Goal: Ask a question

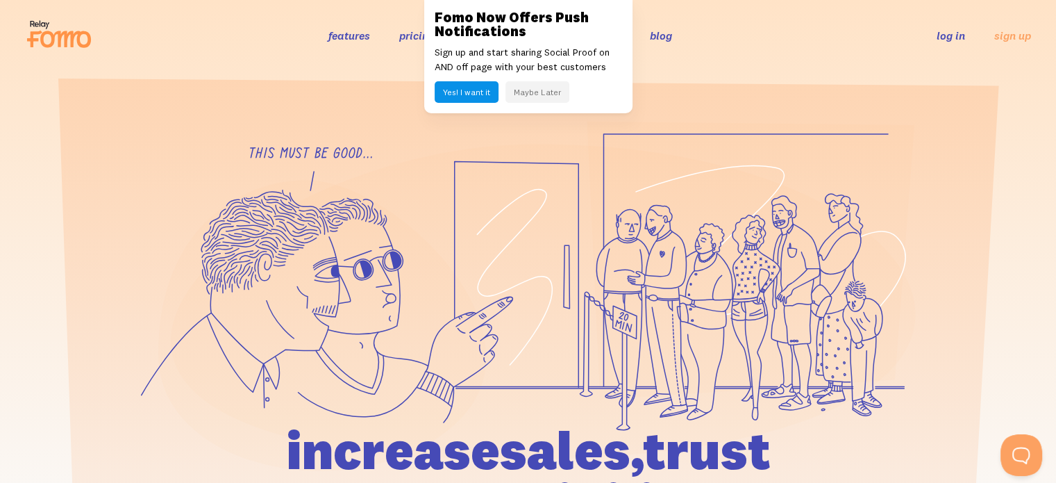
click at [948, 33] on link "log in" at bounding box center [951, 35] width 28 height 14
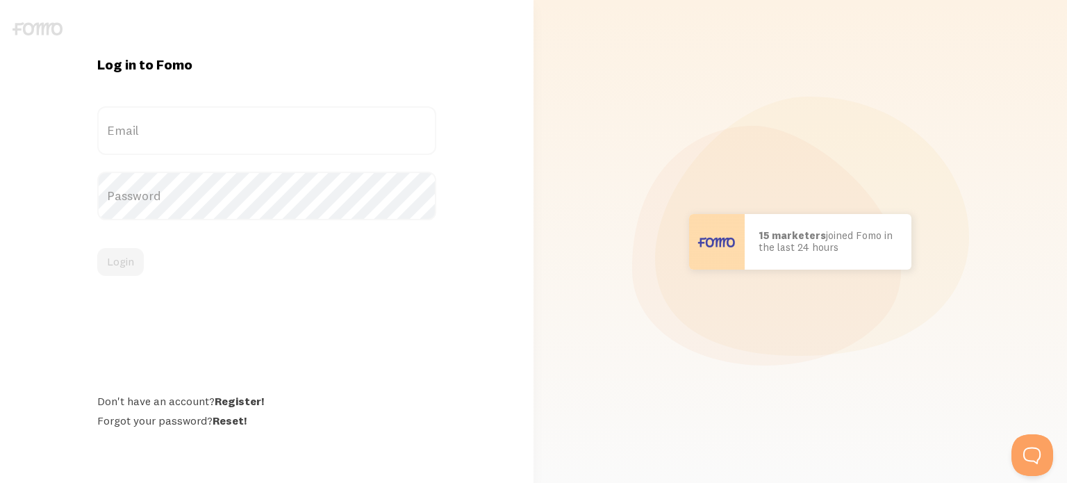
click at [131, 137] on label "Email" at bounding box center [266, 130] width 339 height 49
click at [131, 137] on input "Email" at bounding box center [266, 130] width 339 height 49
click at [160, 134] on label "Email" at bounding box center [266, 130] width 339 height 49
click at [160, 134] on input "Email" at bounding box center [266, 130] width 339 height 49
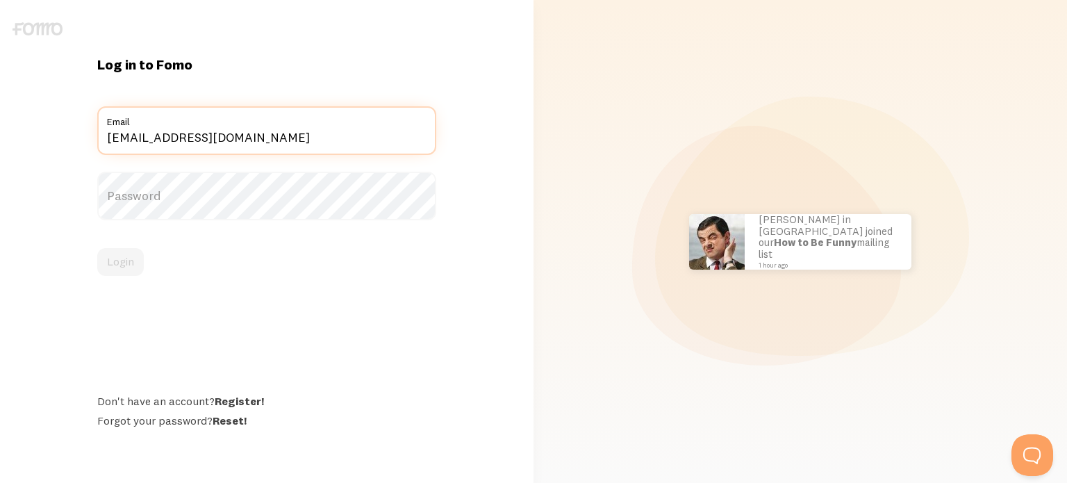
type input "kingkingcakes@gmail.com"
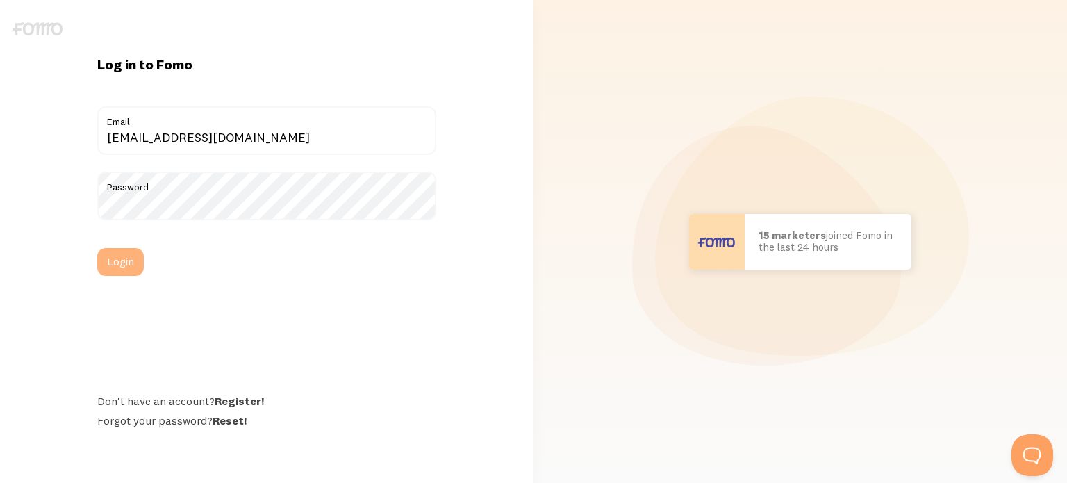
click at [117, 256] on button "Login" at bounding box center [120, 262] width 47 height 28
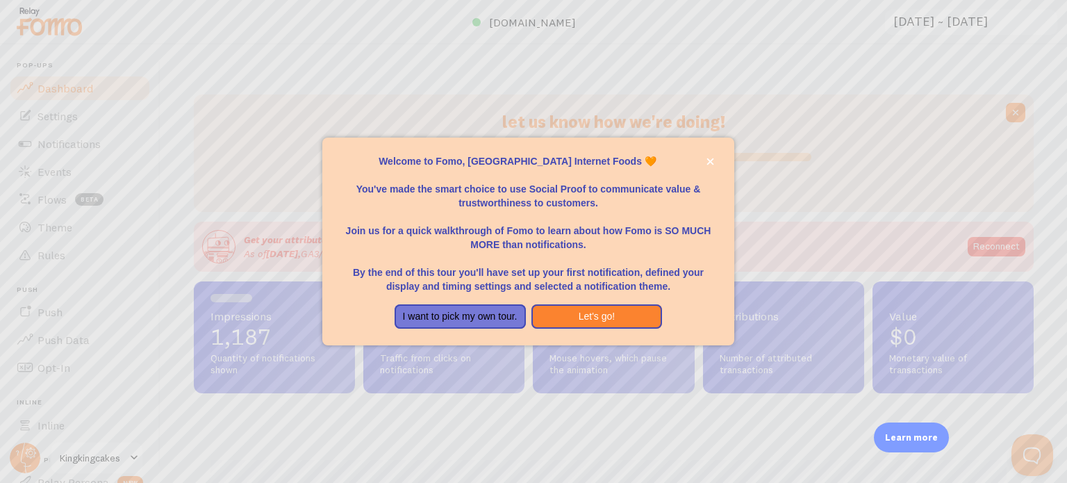
scroll to position [365, 828]
click at [708, 163] on icon "close," at bounding box center [709, 161] width 7 height 7
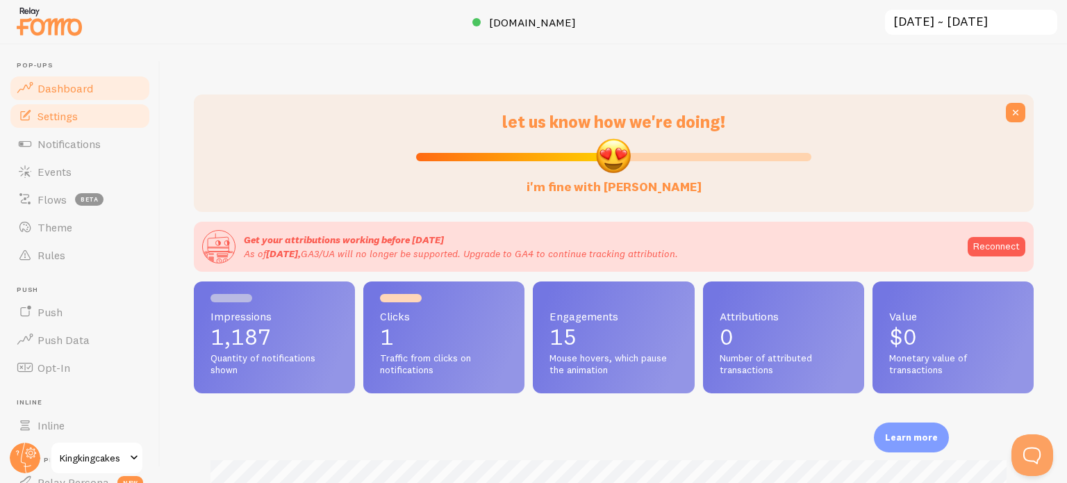
click at [58, 117] on span "Settings" at bounding box center [57, 116] width 40 height 14
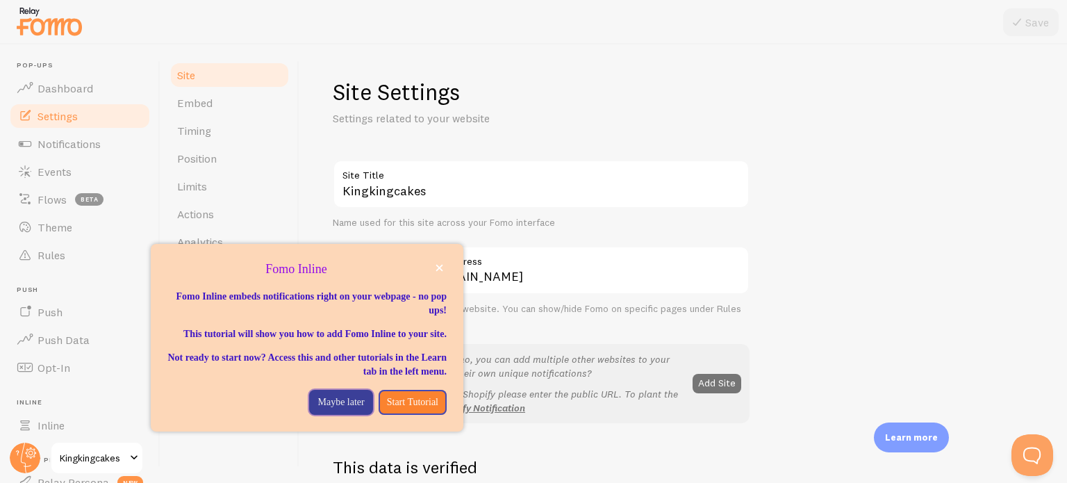
click at [328, 409] on p "Maybe later" at bounding box center [340, 402] width 47 height 14
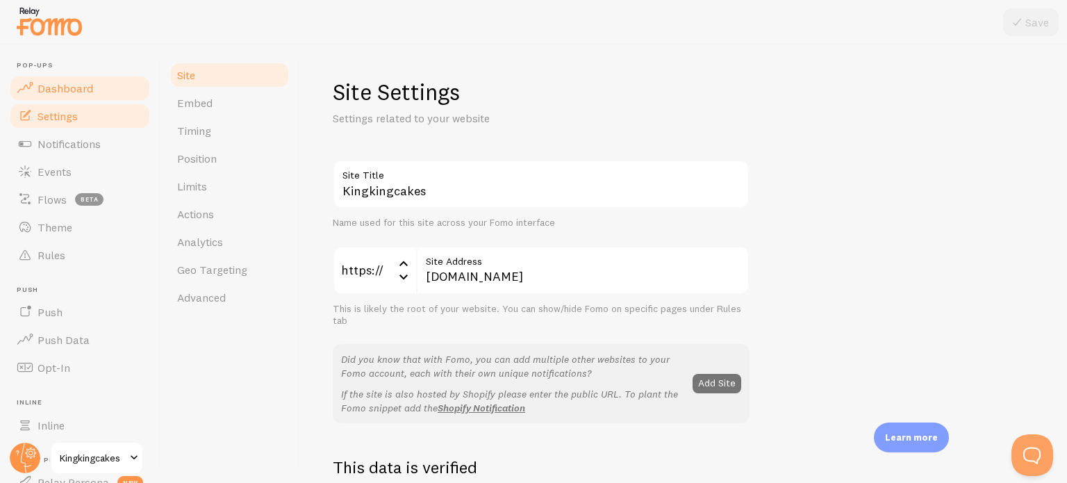
click at [58, 90] on span "Dashboard" at bounding box center [65, 88] width 56 height 14
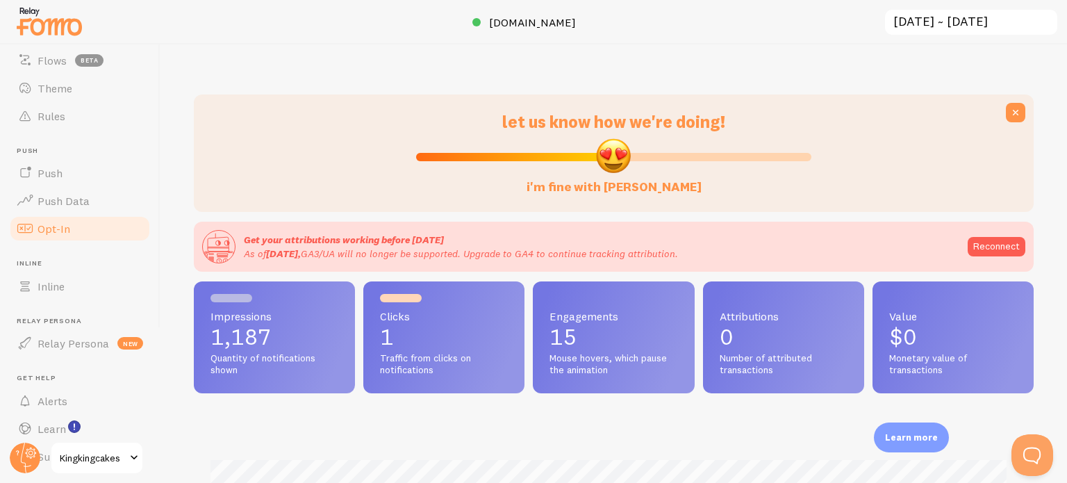
scroll to position [176, 0]
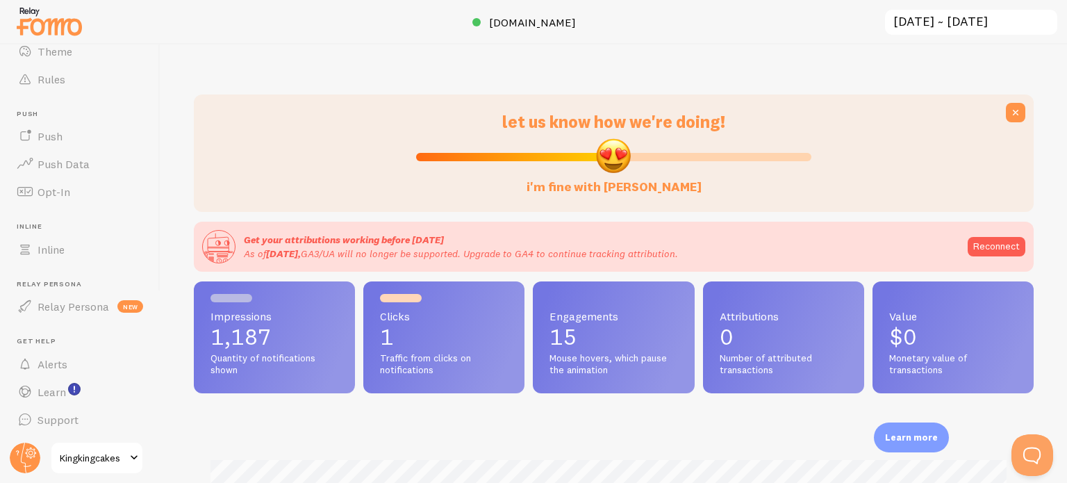
click at [136, 460] on span at bounding box center [134, 457] width 17 height 17
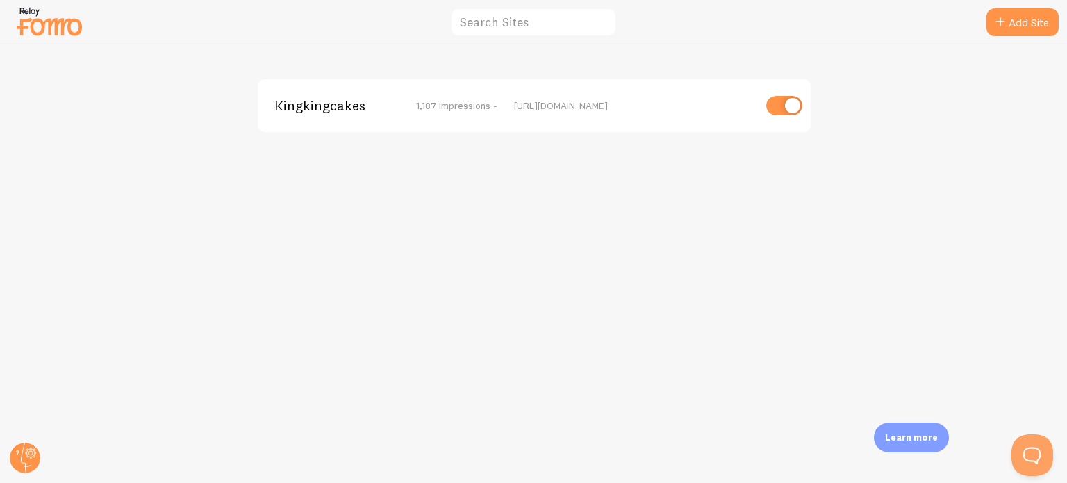
drag, startPoint x: 795, startPoint y: 110, endPoint x: 771, endPoint y: 110, distance: 24.3
click at [771, 110] on input "checkbox" at bounding box center [784, 105] width 36 height 19
click at [794, 103] on input "checkbox" at bounding box center [784, 105] width 36 height 19
checkbox input "true"
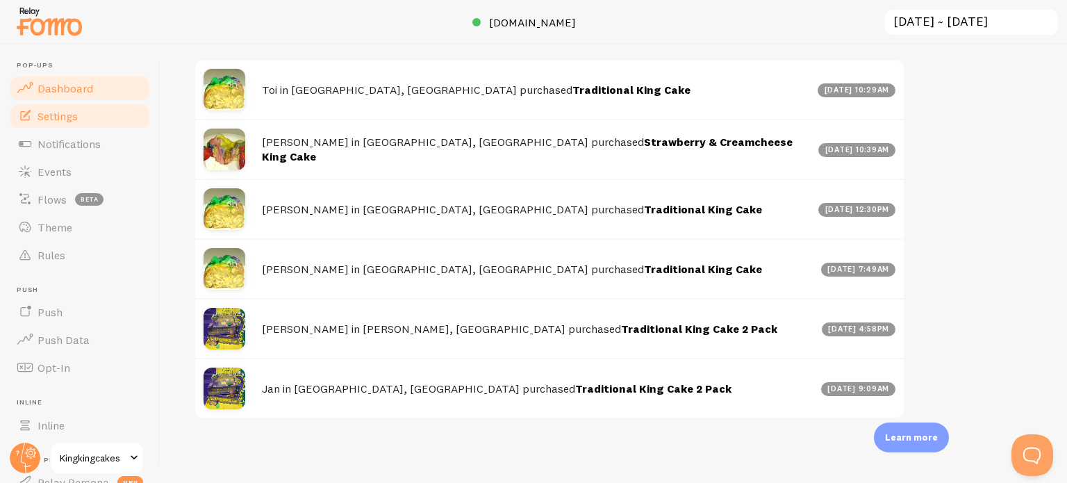
click at [48, 116] on span "Settings" at bounding box center [57, 116] width 40 height 14
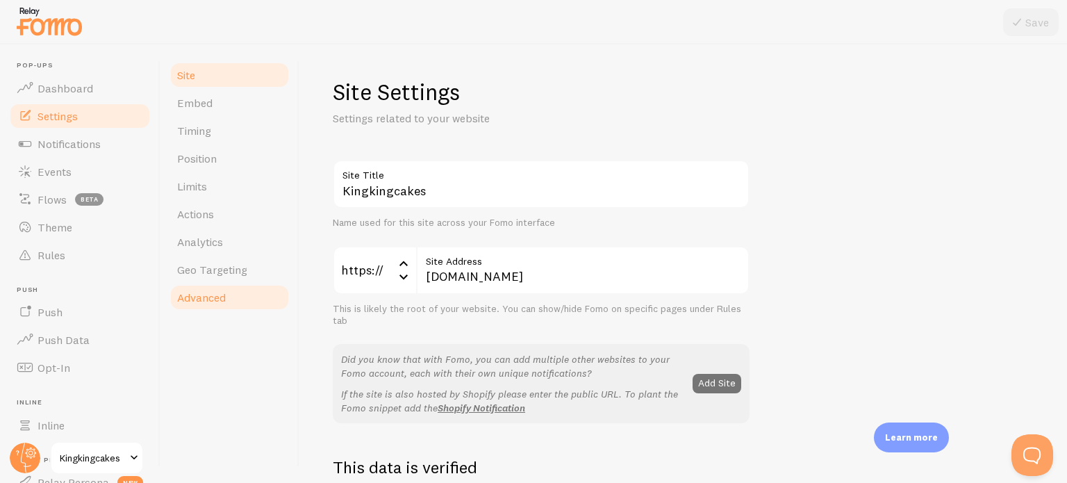
click at [206, 297] on span "Advanced" at bounding box center [201, 297] width 49 height 14
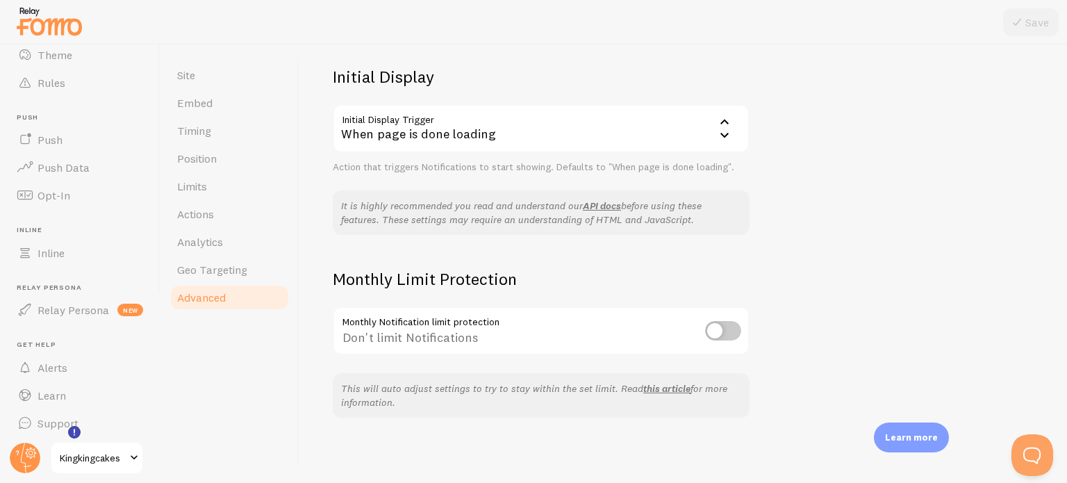
scroll to position [176, 0]
click at [52, 422] on span "Support" at bounding box center [57, 419] width 41 height 14
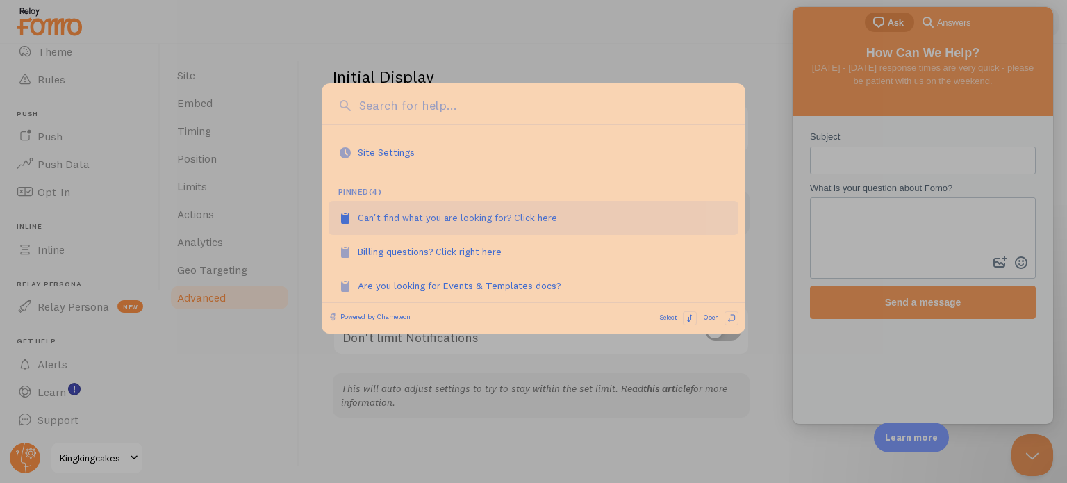
scroll to position [128, 0]
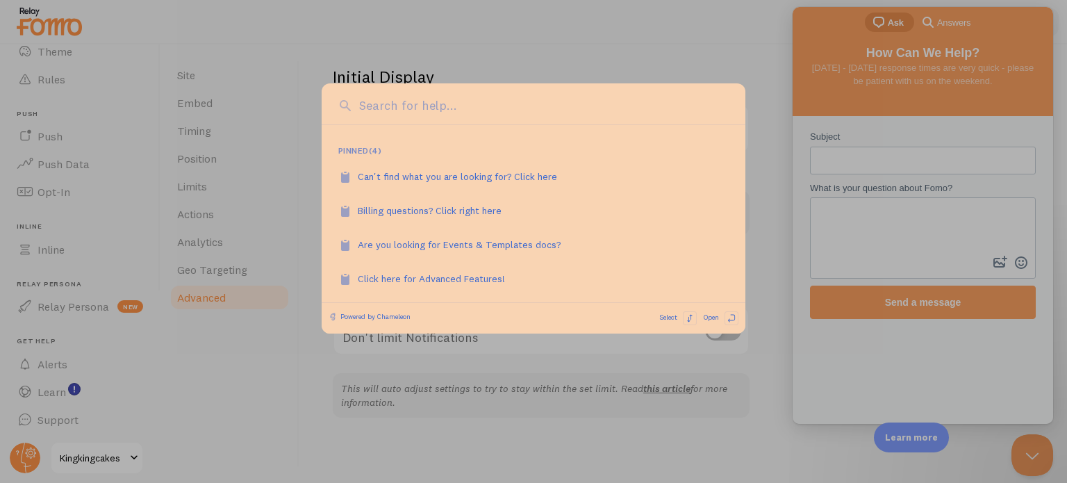
click at [272, 347] on div at bounding box center [533, 241] width 1067 height 483
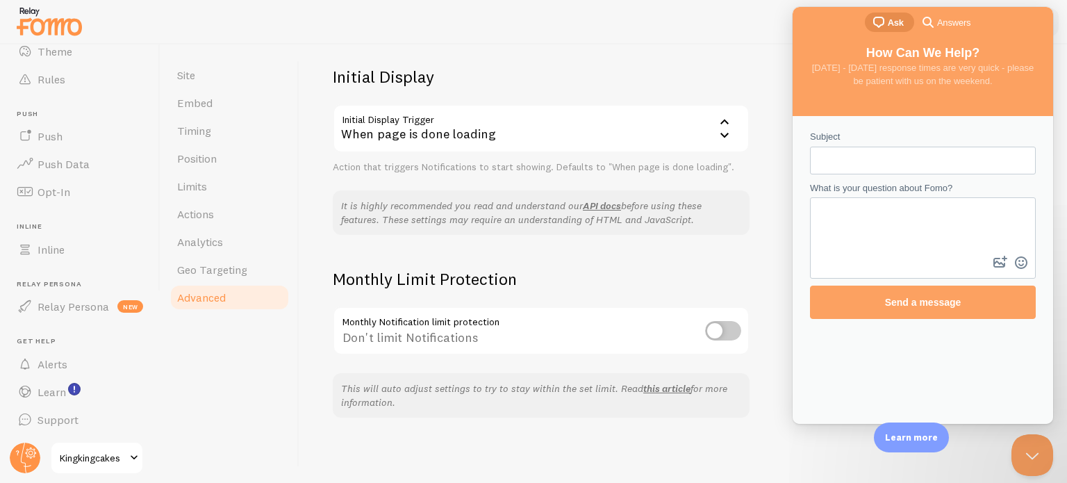
click at [139, 455] on span at bounding box center [134, 457] width 17 height 17
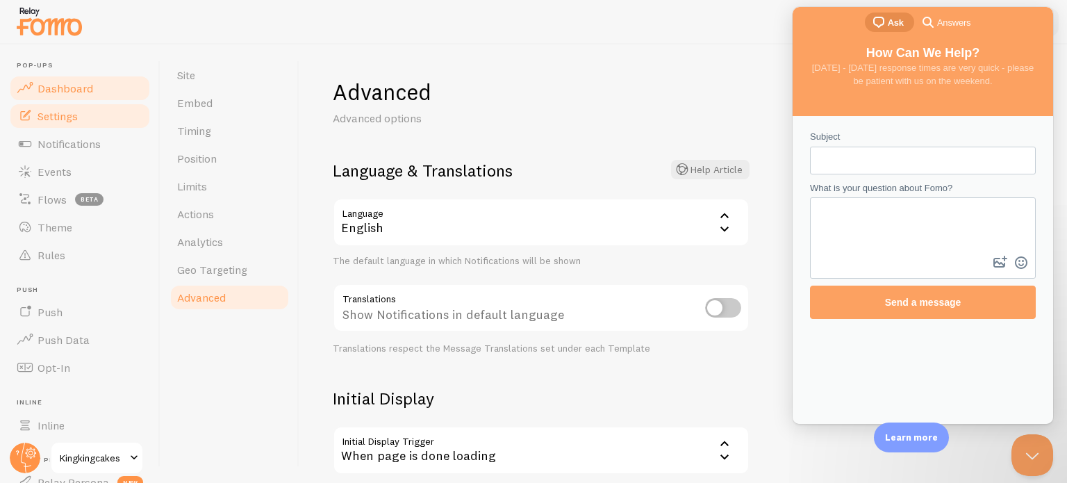
click at [49, 84] on span "Dashboard" at bounding box center [65, 88] width 56 height 14
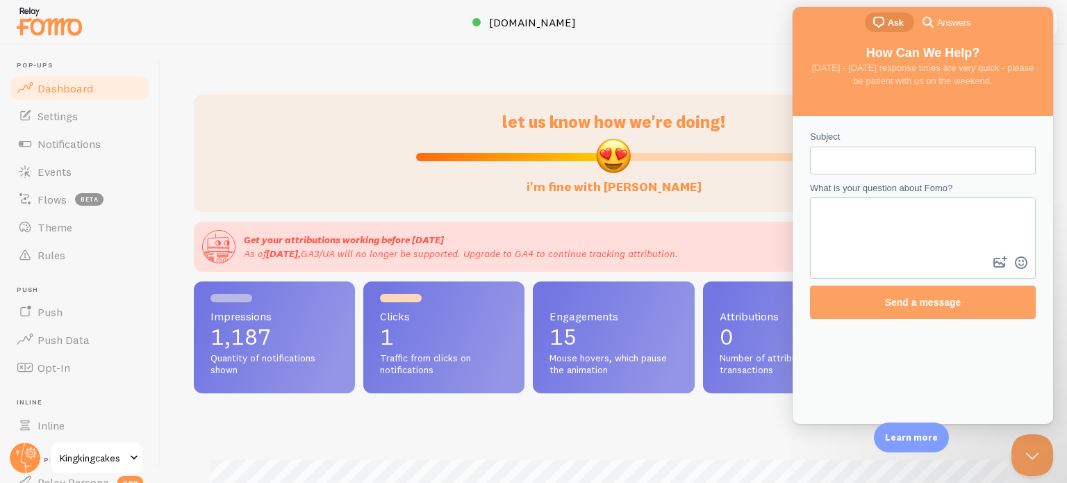
scroll to position [365, 828]
click at [836, 207] on textarea "What is your question about Fomo?" at bounding box center [922, 226] width 223 height 54
type textarea "How do I cancel the account?"
click at [831, 157] on input "Subject" at bounding box center [922, 160] width 203 height 25
type input "Account cancellation"
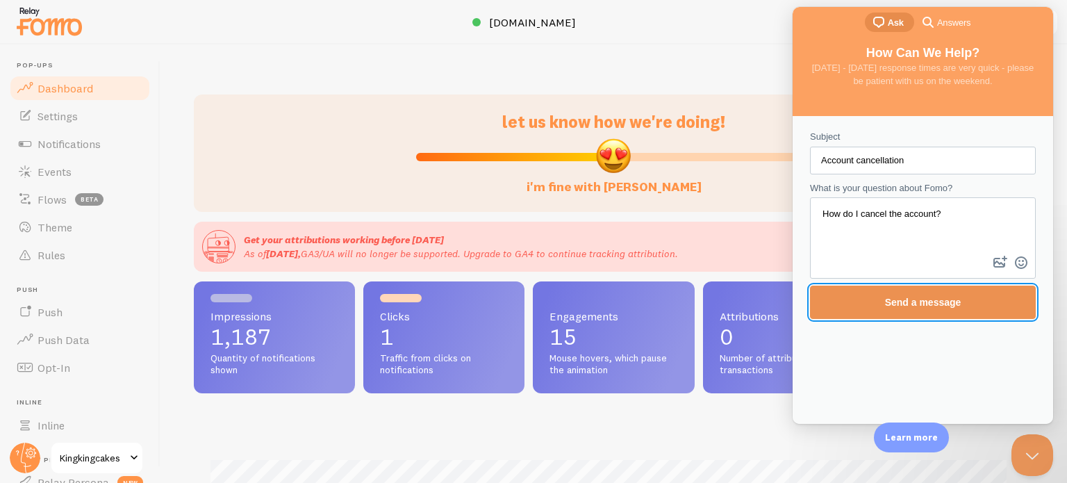
click at [907, 302] on span "Send a message" at bounding box center [923, 302] width 76 height 11
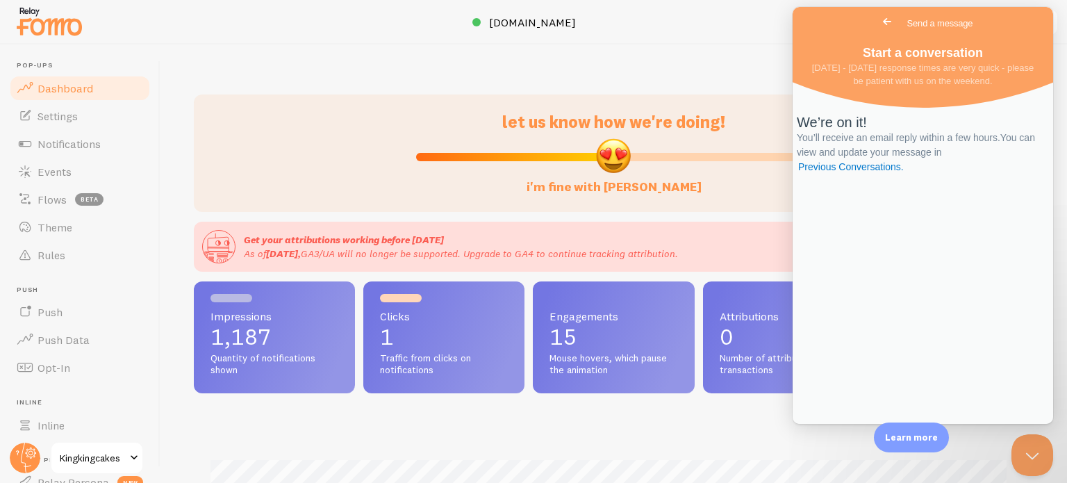
click at [878, 17] on span "Go back" at bounding box center [886, 21] width 17 height 17
